Goal: Leave review/rating

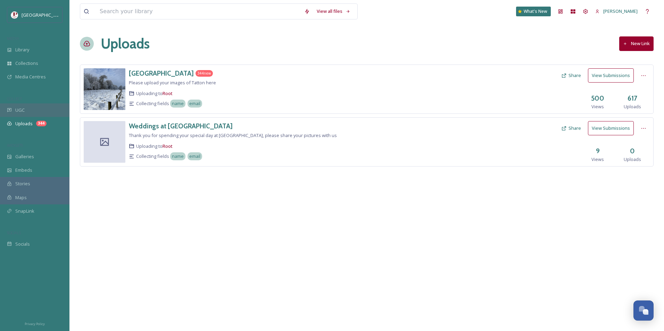
click at [39, 106] on div "UGC" at bounding box center [34, 110] width 69 height 14
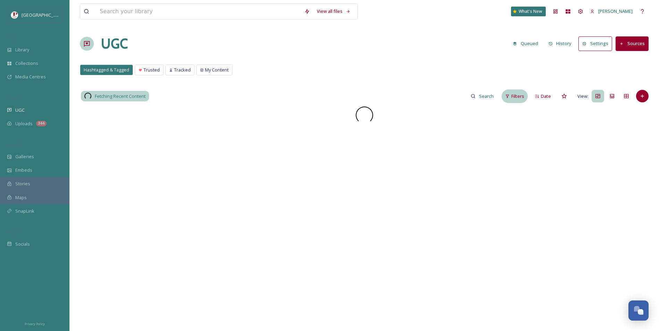
click at [518, 97] on span "Filters" at bounding box center [517, 96] width 13 height 7
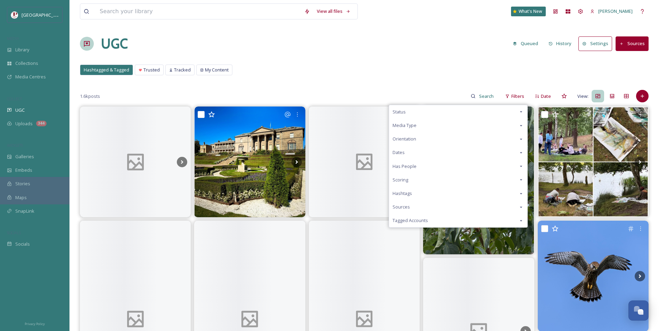
drag, startPoint x: 418, startPoint y: 180, endPoint x: 425, endPoint y: 185, distance: 9.1
click at [417, 180] on div "Scoring" at bounding box center [458, 180] width 138 height 14
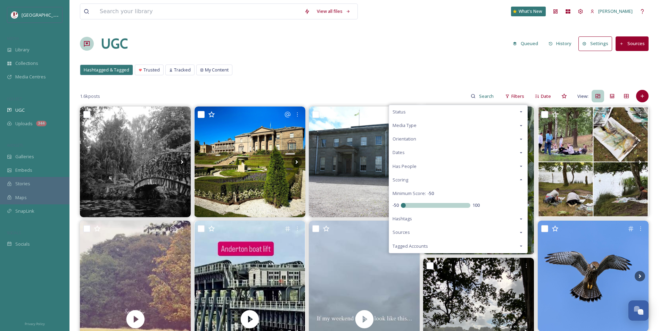
drag, startPoint x: 438, startPoint y: 204, endPoint x: 350, endPoint y: 205, distance: 87.9
type input "-50"
click at [401, 205] on input "range" at bounding box center [435, 205] width 69 height 5
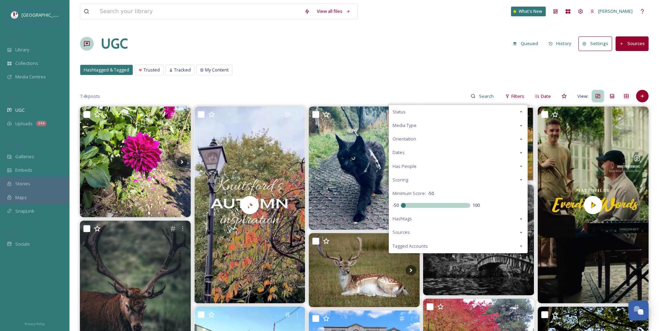
click at [337, 67] on div "Hashtagged & Tagged Trusted Tracked My Content Hashtagged & Tagged Trusted Trac…" at bounding box center [364, 72] width 569 height 14
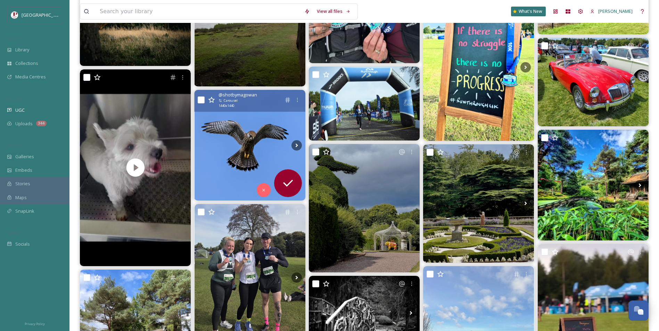
scroll to position [1493, 0]
